Goal: Transaction & Acquisition: Purchase product/service

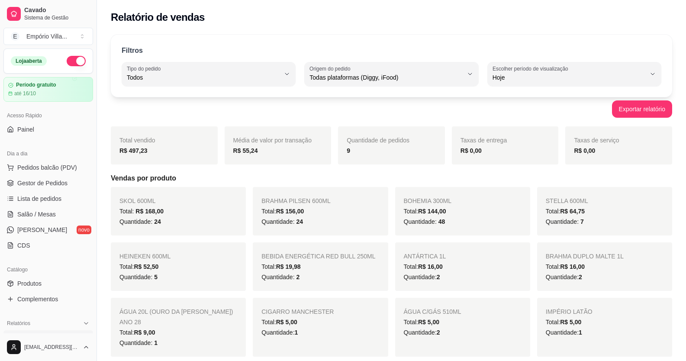
select select "ALL"
select select "0"
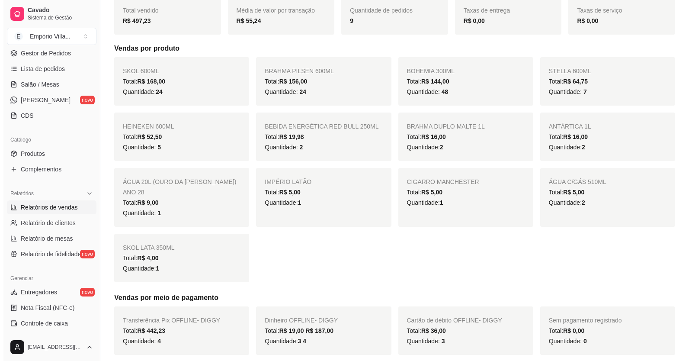
scroll to position [43, 0]
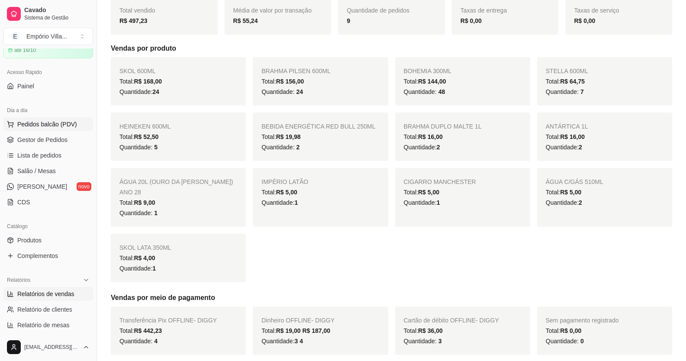
click at [52, 123] on span "Pedidos balcão (PDV)" at bounding box center [47, 124] width 60 height 9
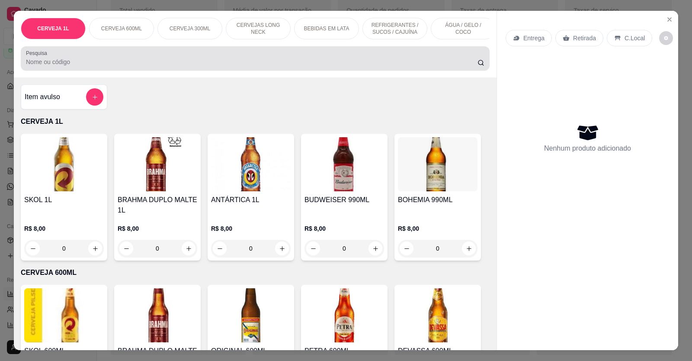
click at [412, 66] on input "Pesquisa" at bounding box center [252, 62] width 452 height 9
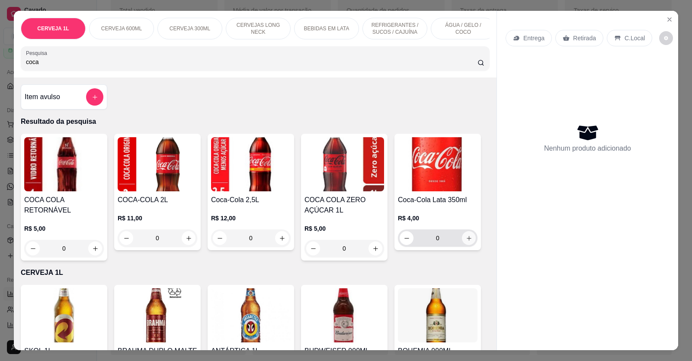
type input "coca"
click at [467, 241] on icon "aumentar-quantidade-do-produto" at bounding box center [469, 238] width 6 height 6
type input "1"
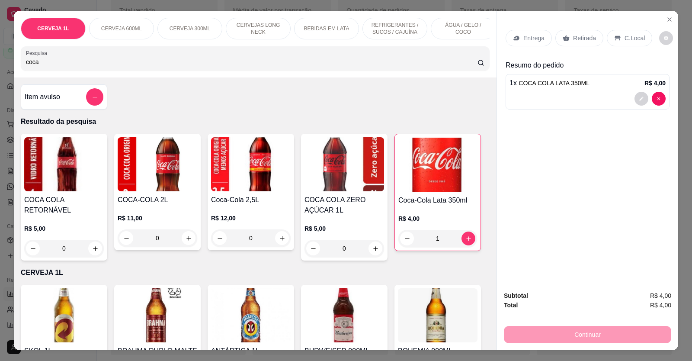
click at [593, 233] on div "Entrega Retirada C.Local Resumo do pedido 1 x COCA COLA LATA 350ML R$ 4,00" at bounding box center [587, 147] width 181 height 273
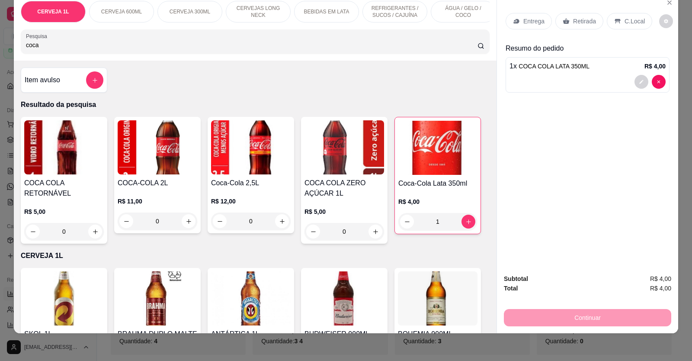
click at [585, 316] on div "Continuar" at bounding box center [587, 316] width 167 height 19
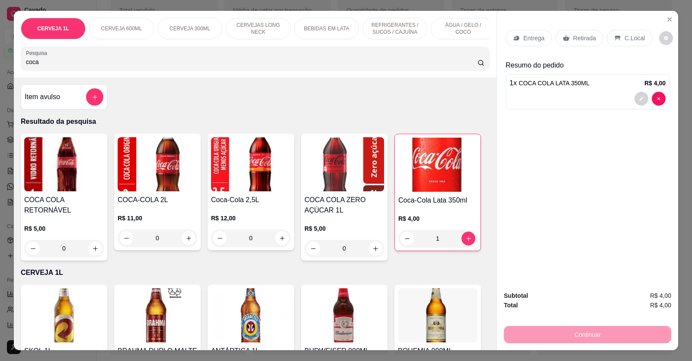
click at [589, 171] on div "Entrega Retirada C.Local Resumo do pedido 1 x COCA COLA LATA 350ML R$ 4,00" at bounding box center [587, 147] width 181 height 273
click at [578, 37] on font "Retirada" at bounding box center [584, 38] width 23 height 7
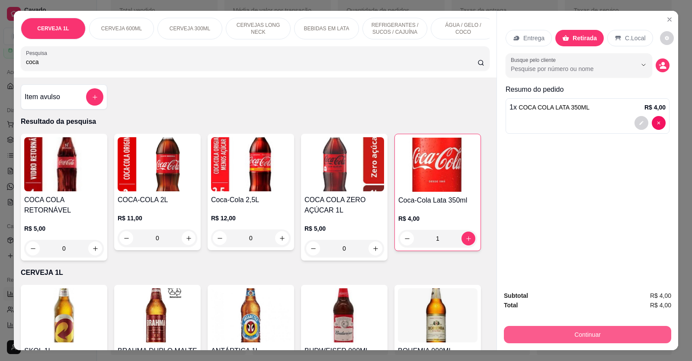
click at [581, 335] on button "Continuar" at bounding box center [587, 334] width 167 height 17
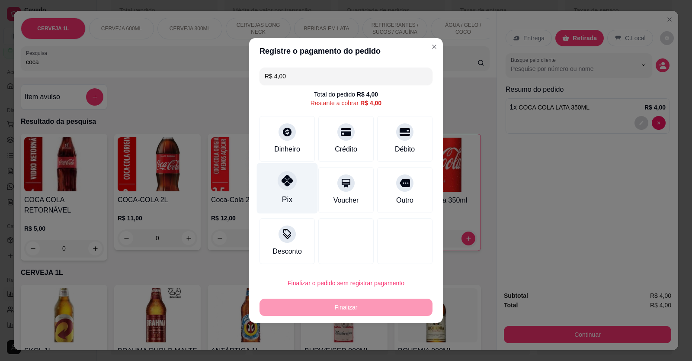
click at [287, 192] on div "Pix" at bounding box center [287, 188] width 61 height 51
type input "R$ 0,00"
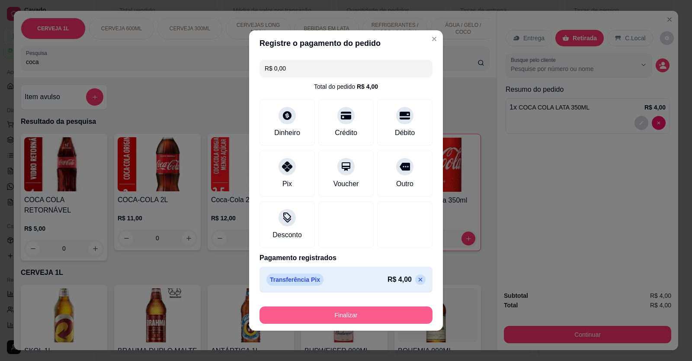
click at [325, 315] on button "Finalizar" at bounding box center [346, 314] width 173 height 17
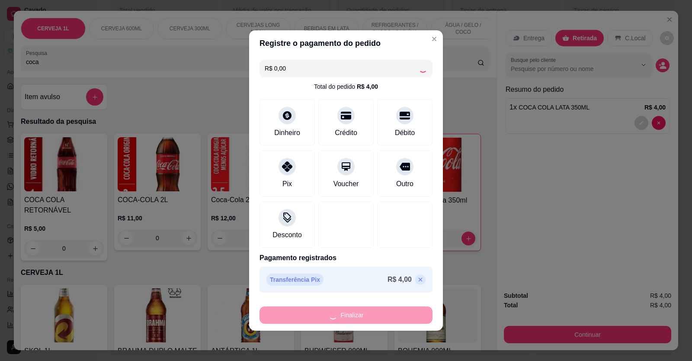
type input "0"
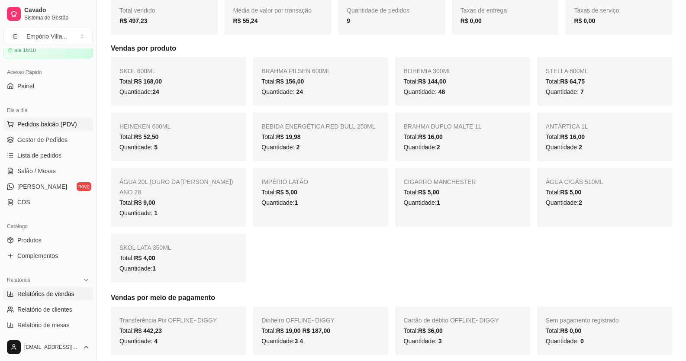
click at [45, 127] on span "Pedidos balcão (PDV)" at bounding box center [47, 124] width 60 height 9
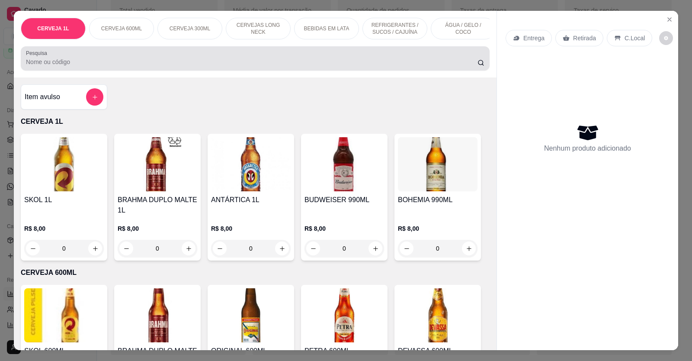
click at [68, 65] on input "Pesquisa" at bounding box center [252, 62] width 452 height 9
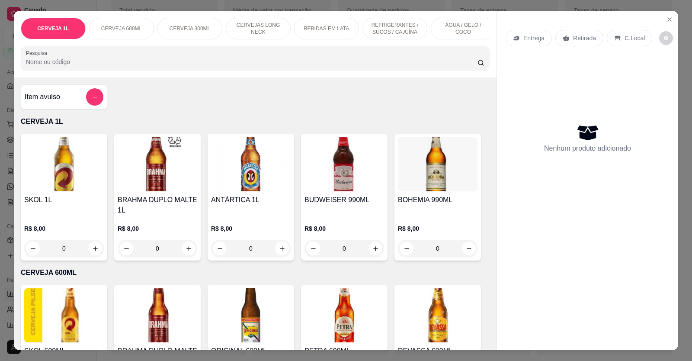
click at [58, 66] on input "Pesquisa" at bounding box center [252, 62] width 452 height 9
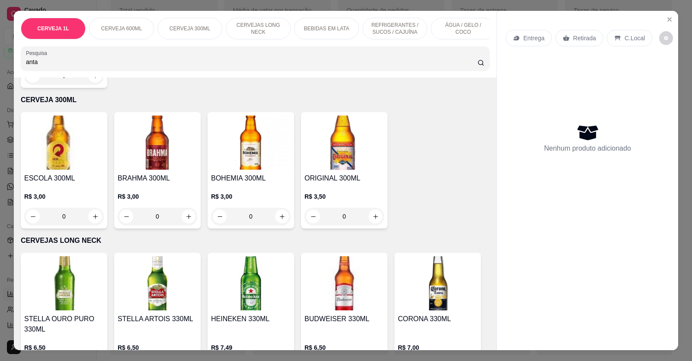
scroll to position [1212, 0]
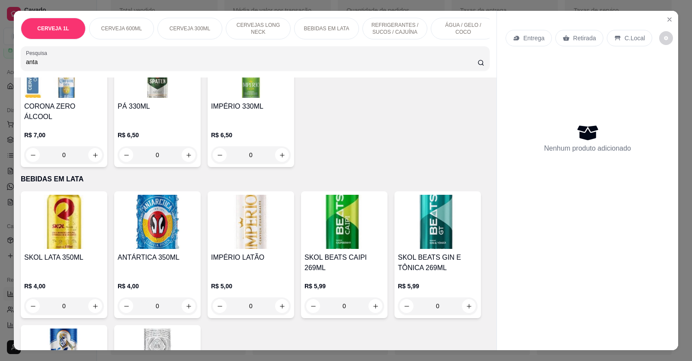
click at [58, 66] on input "anta" at bounding box center [252, 62] width 452 height 9
type input "anta"
click at [186, 303] on icon "aumentar-quantidade-do-produto" at bounding box center [189, 306] width 6 height 6
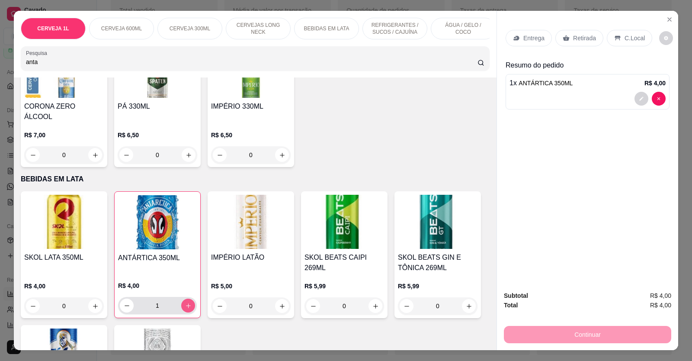
type input "1"
click at [577, 39] on font "Retirada" at bounding box center [584, 38] width 23 height 7
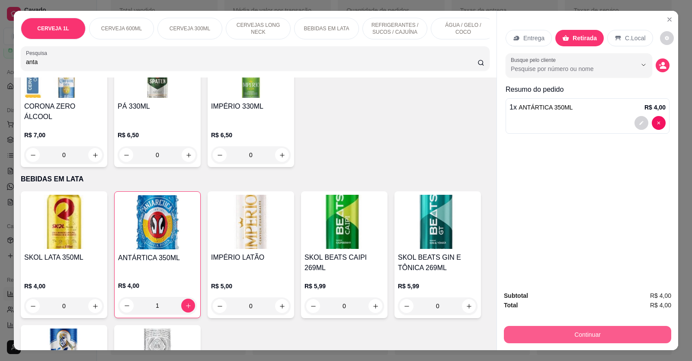
click at [584, 335] on font "Continuar" at bounding box center [588, 334] width 26 height 7
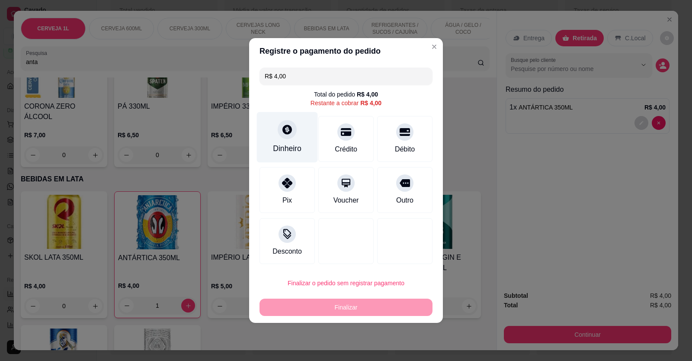
click at [290, 138] on div at bounding box center [287, 129] width 19 height 19
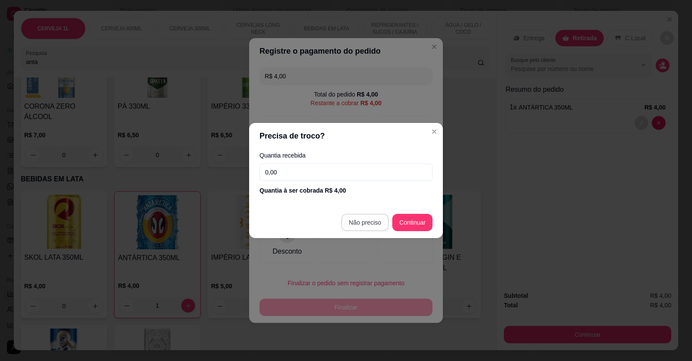
type input "R$ 0,00"
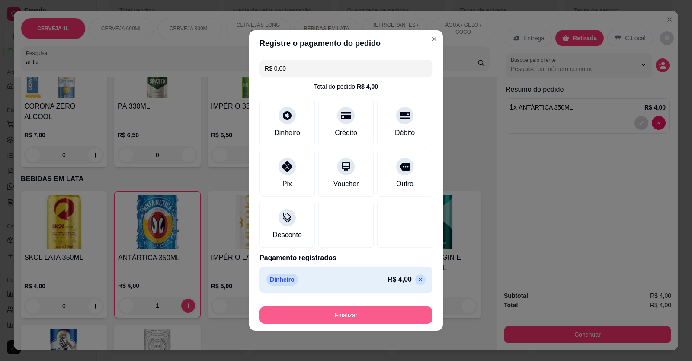
click at [337, 315] on font "Finalizar" at bounding box center [346, 315] width 23 height 7
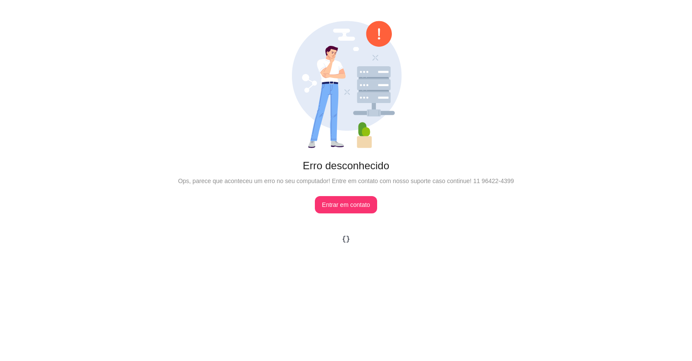
scroll to position [0, 0]
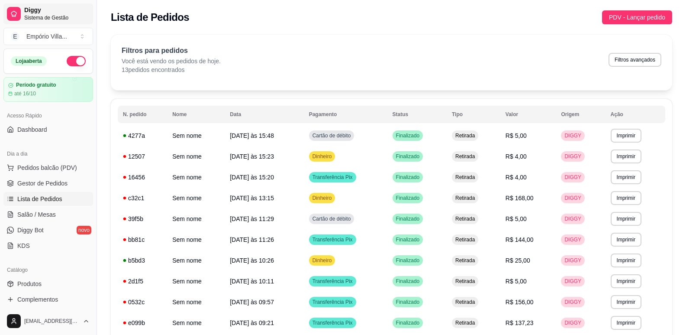
click at [31, 13] on span "Diggy" at bounding box center [56, 10] width 65 height 8
